Goal: Task Accomplishment & Management: Use online tool/utility

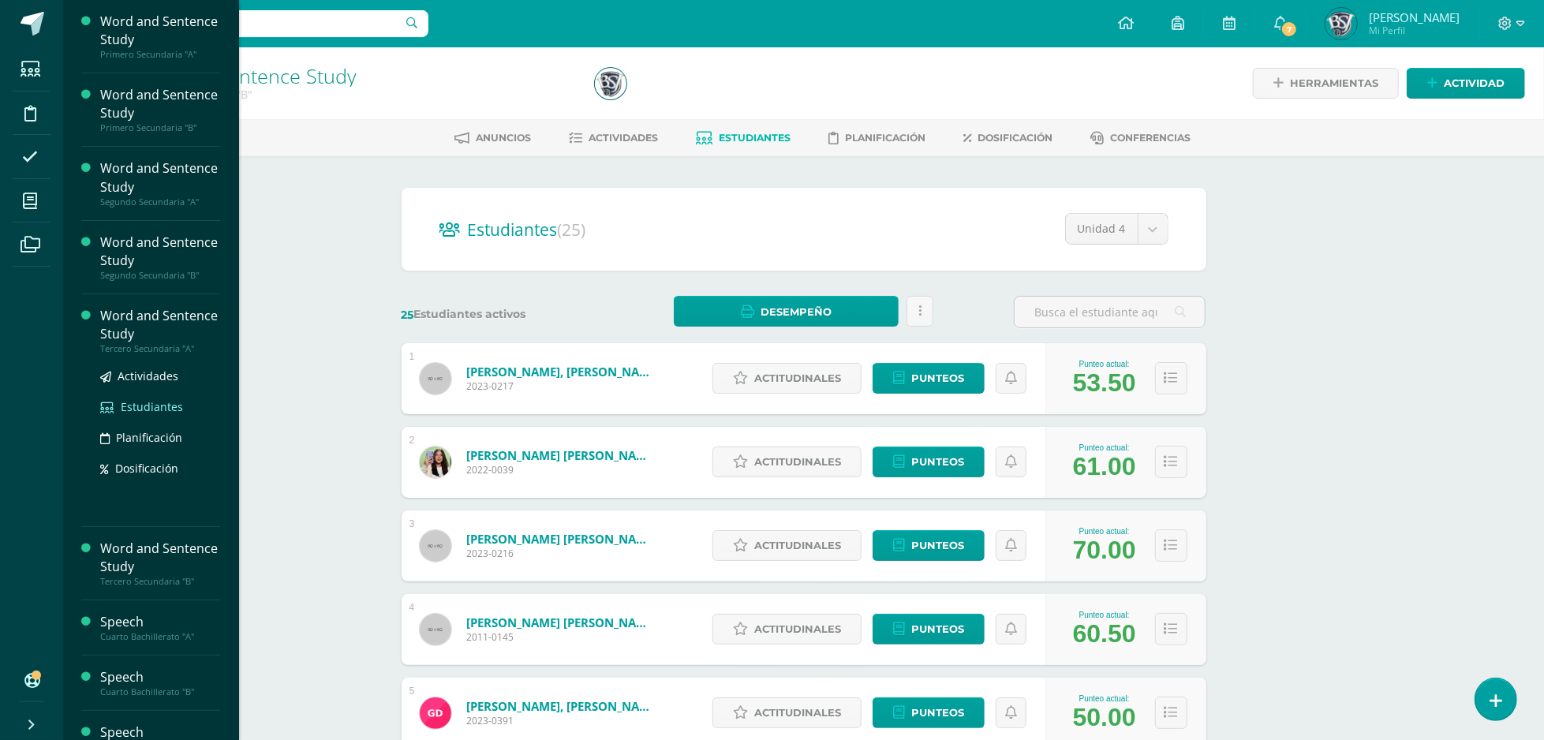
click at [172, 403] on span "Estudiantes" at bounding box center [152, 406] width 62 height 15
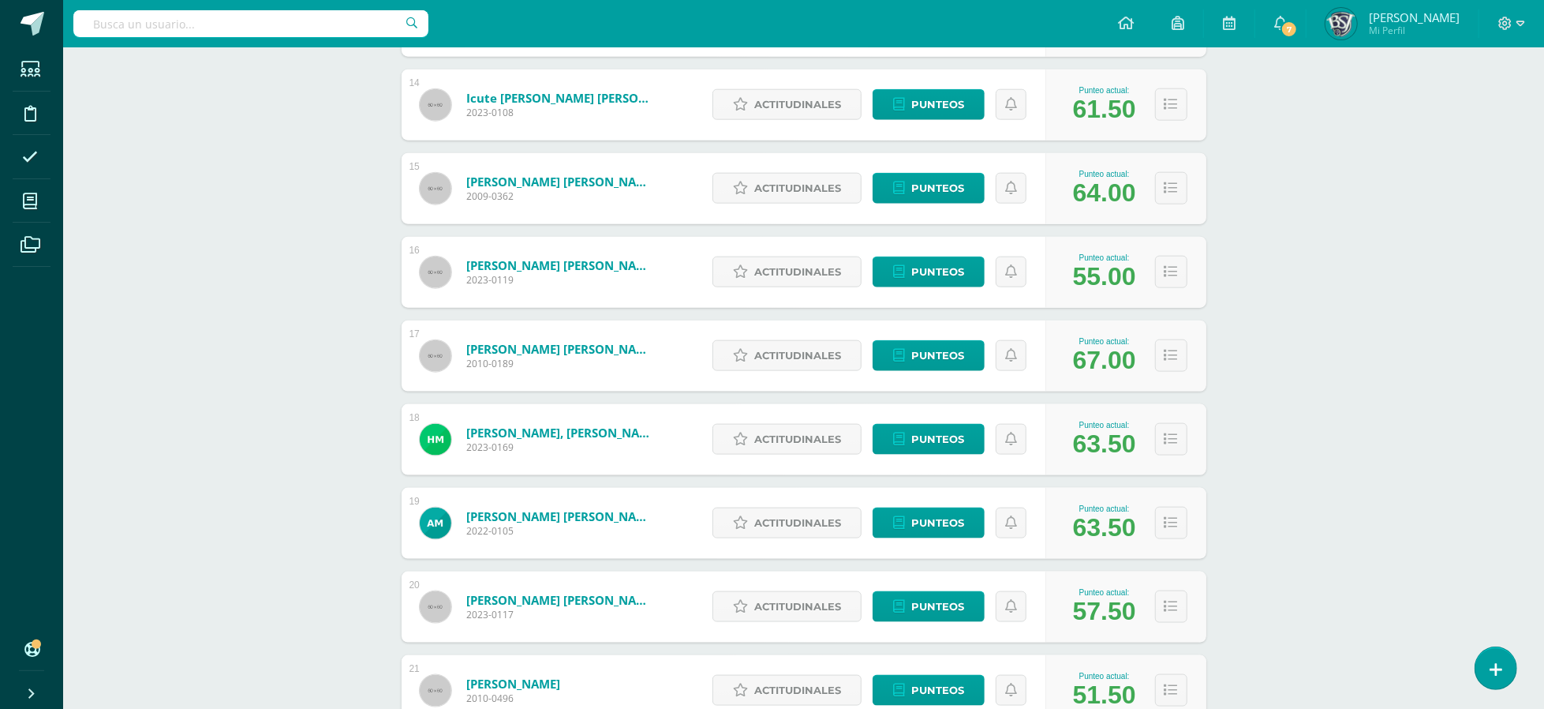
scroll to position [351, 0]
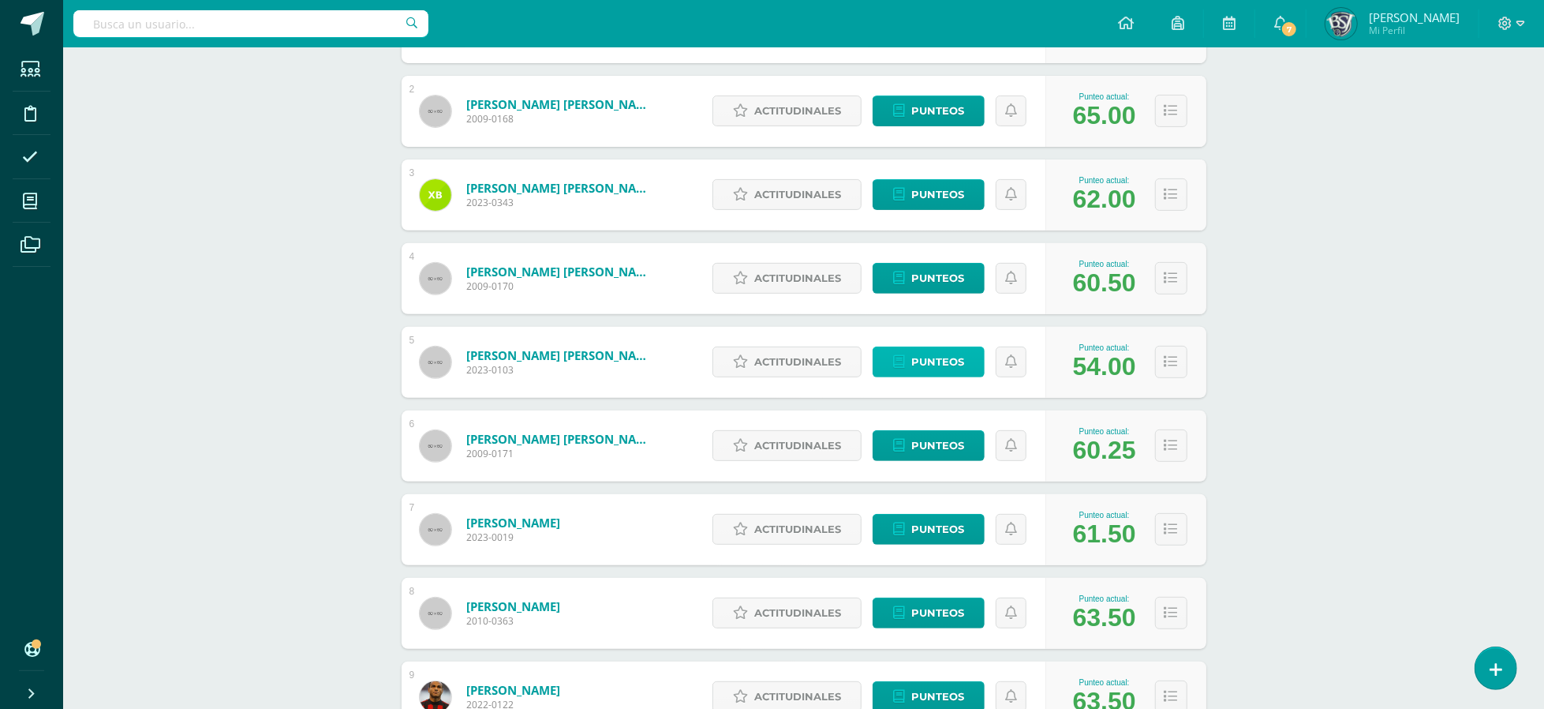
click at [970, 366] on link "Punteos" at bounding box center [929, 361] width 112 height 31
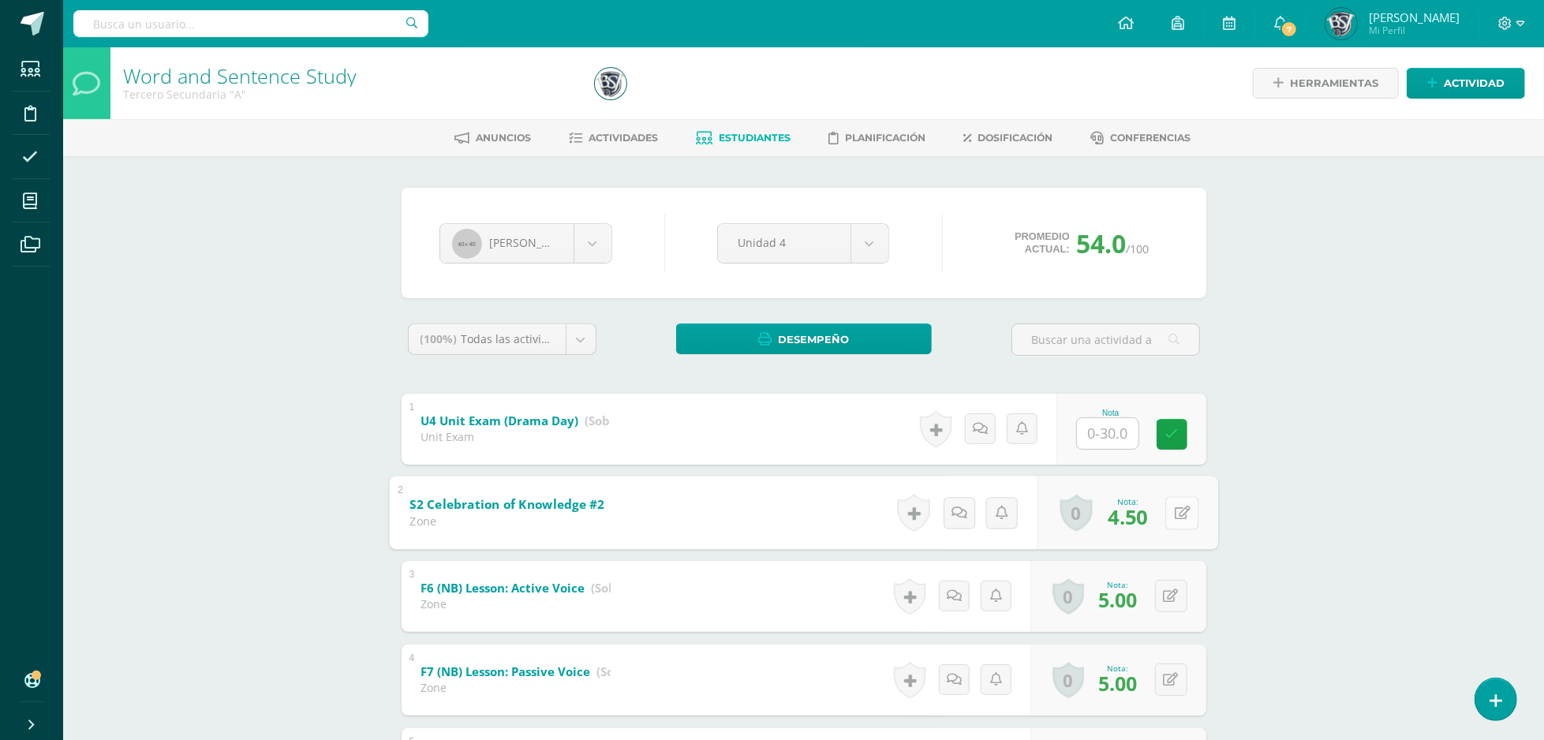
click at [1165, 505] on button at bounding box center [1181, 512] width 33 height 33
type input "9"
click at [1184, 505] on button at bounding box center [1171, 512] width 32 height 32
type input "6.5"
click at [1184, 511] on button at bounding box center [1181, 512] width 33 height 33
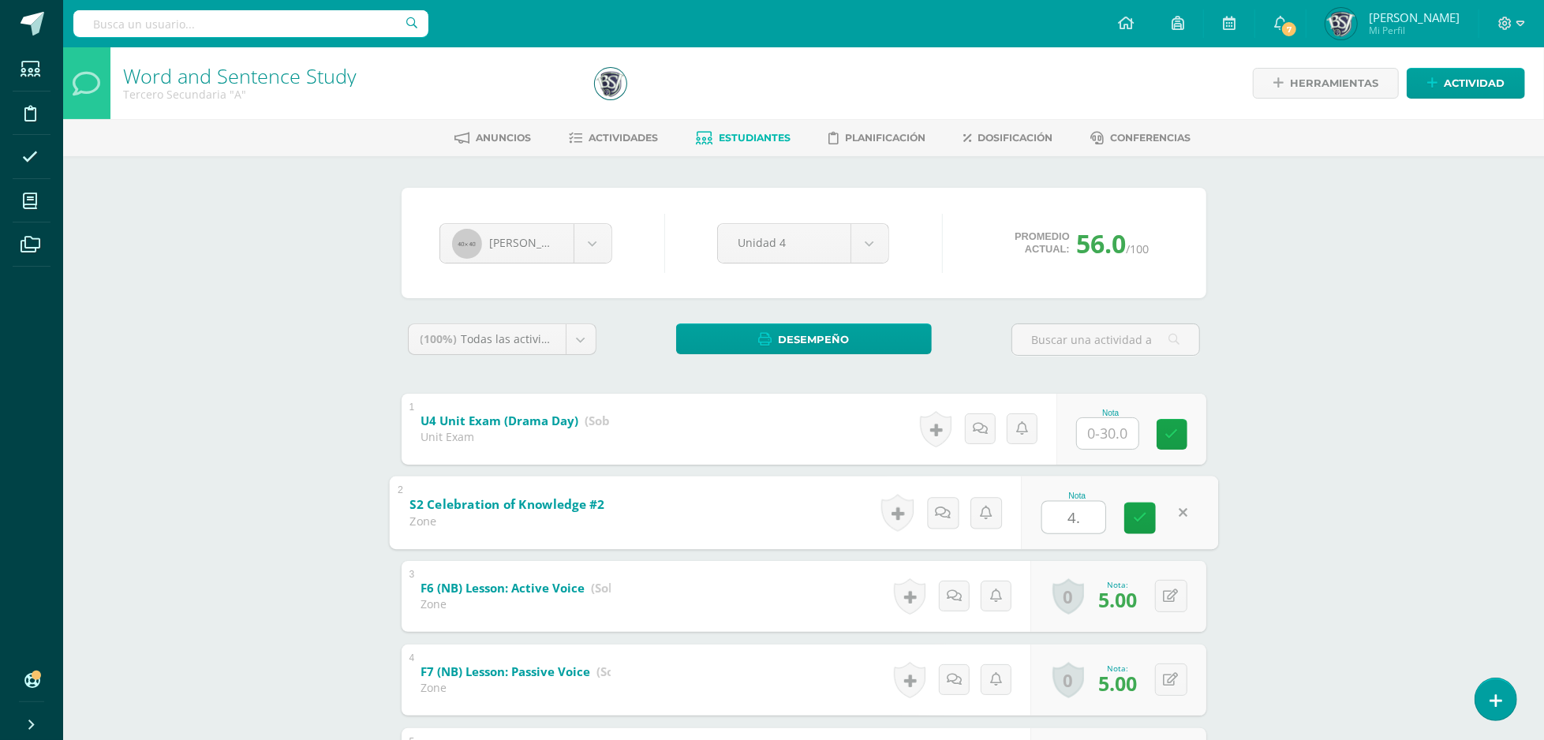
type input "4.5"
